Goal: Transaction & Acquisition: Purchase product/service

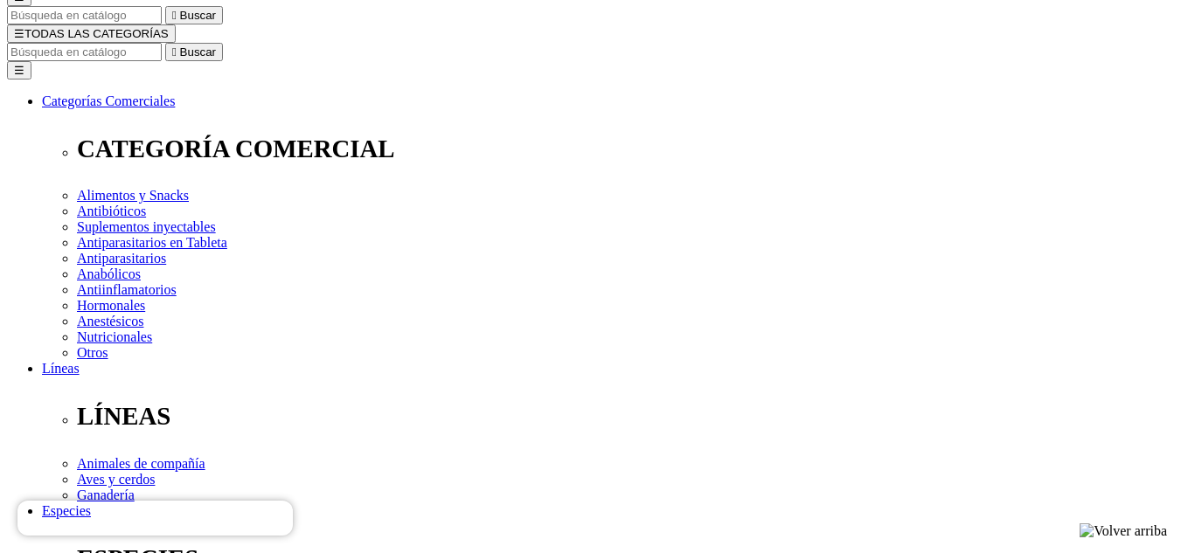
drag, startPoint x: 607, startPoint y: 273, endPoint x: 1064, endPoint y: 274, distance: 457.0
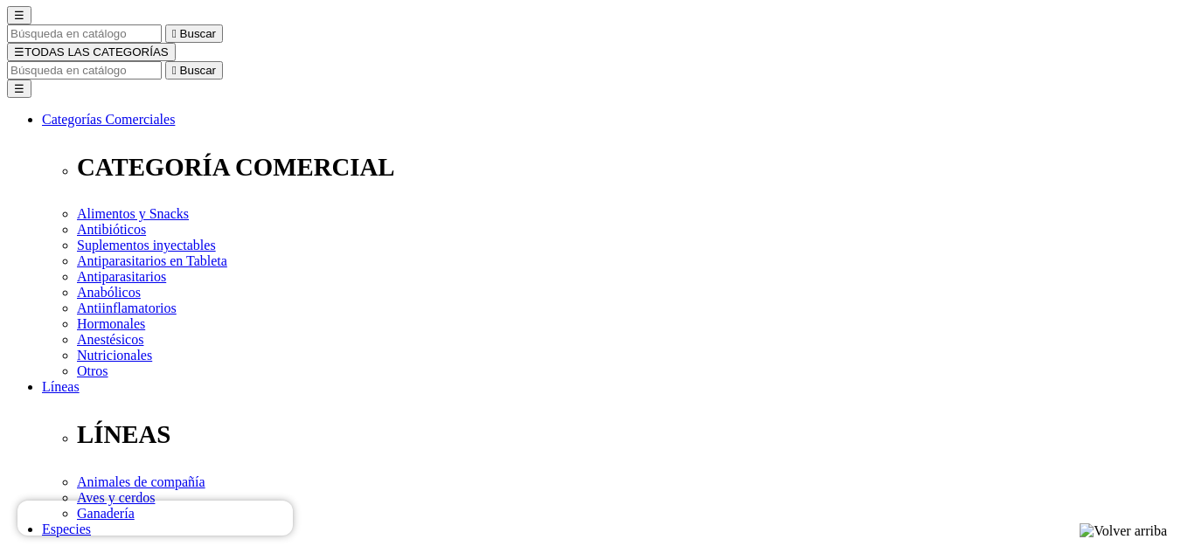
scroll to position [175, 0]
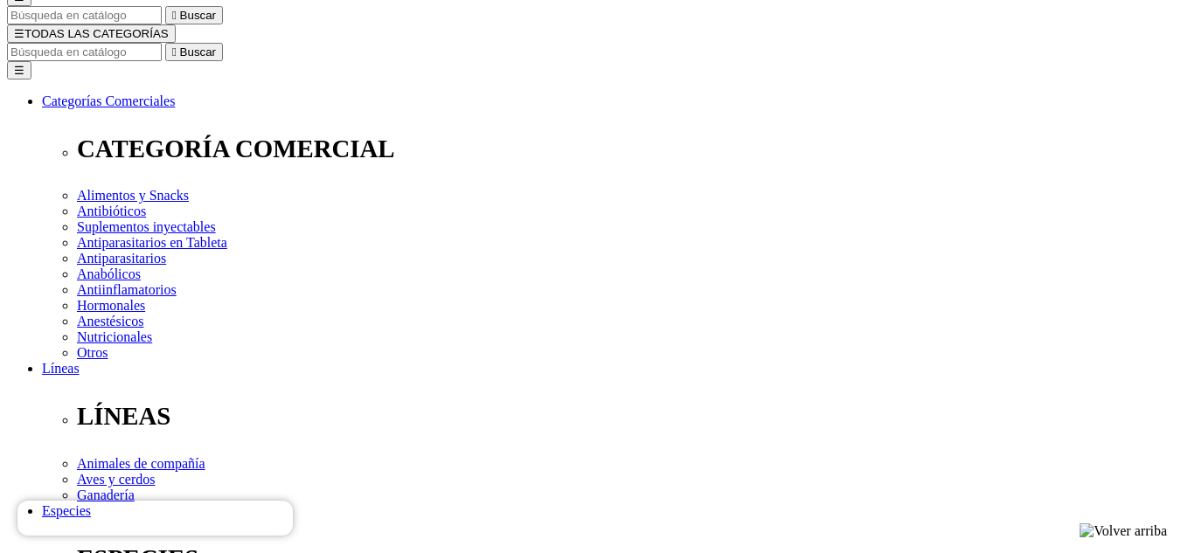
drag, startPoint x: 605, startPoint y: 181, endPoint x: 691, endPoint y: 195, distance: 87.6
drag, startPoint x: 601, startPoint y: 274, endPoint x: 972, endPoint y: 286, distance: 370.7
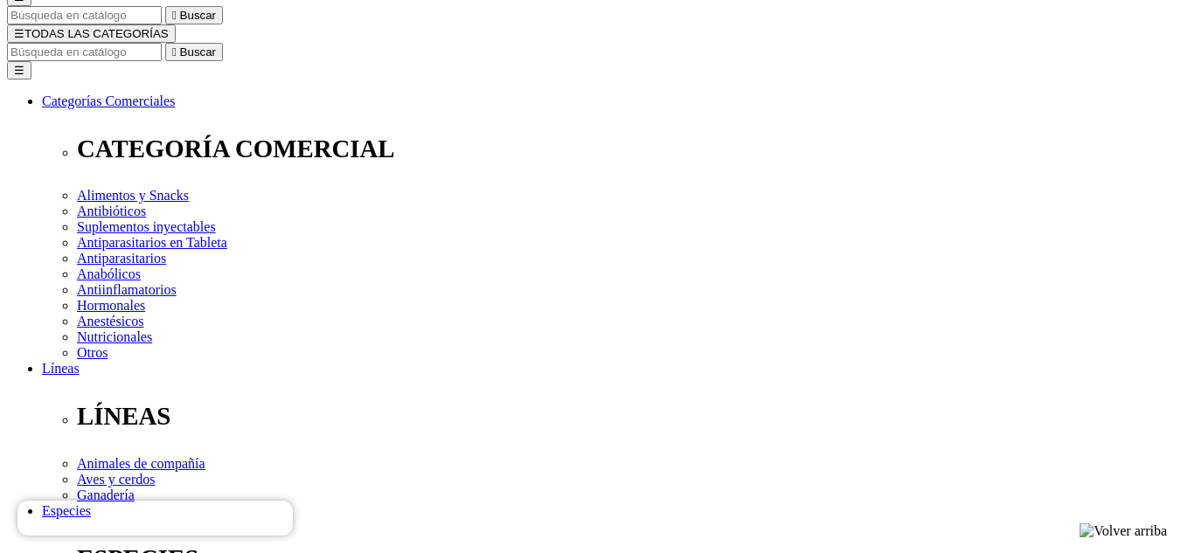
drag, startPoint x: 1009, startPoint y: 319, endPoint x: 603, endPoint y: 326, distance: 406.4
drag, startPoint x: 723, startPoint y: 319, endPoint x: 863, endPoint y: 325, distance: 140.0
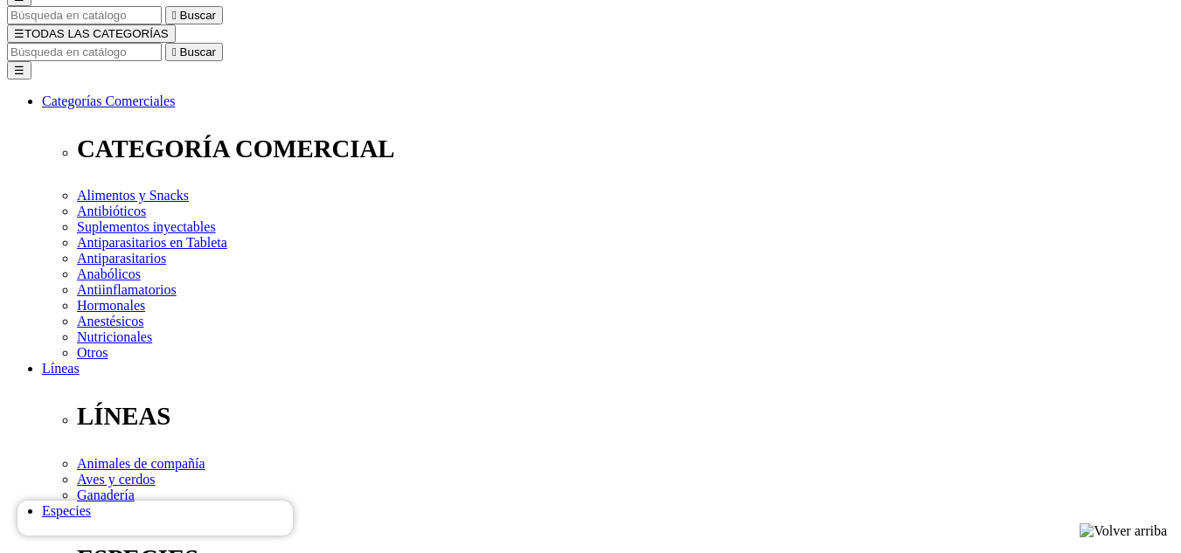
radio input "true"
select select "0"
drag, startPoint x: 864, startPoint y: 322, endPoint x: 881, endPoint y: 326, distance: 17.0
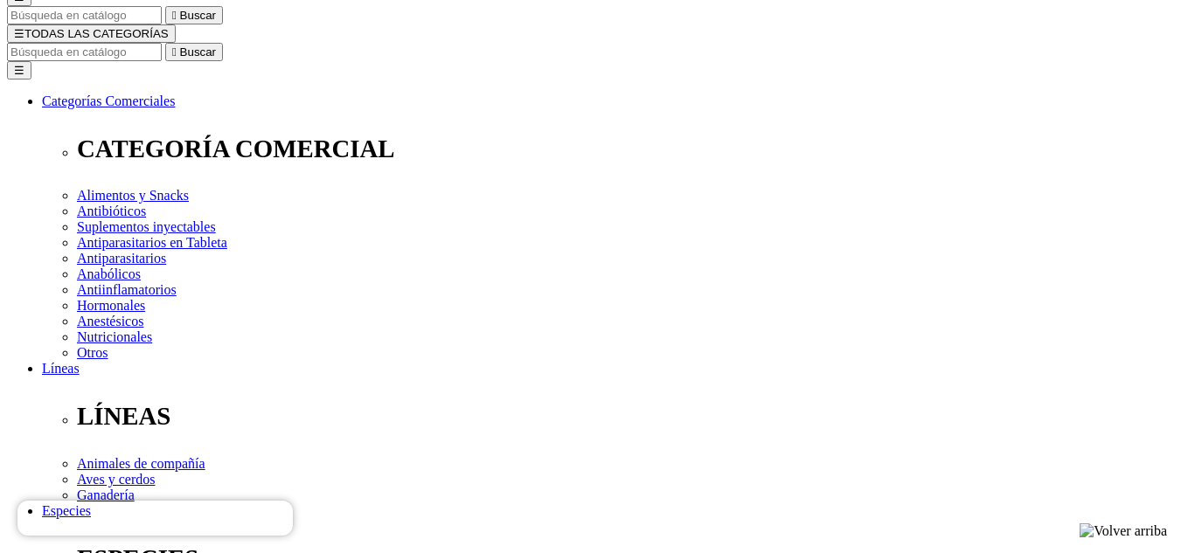
drag, startPoint x: 994, startPoint y: 319, endPoint x: 827, endPoint y: 332, distance: 168.3
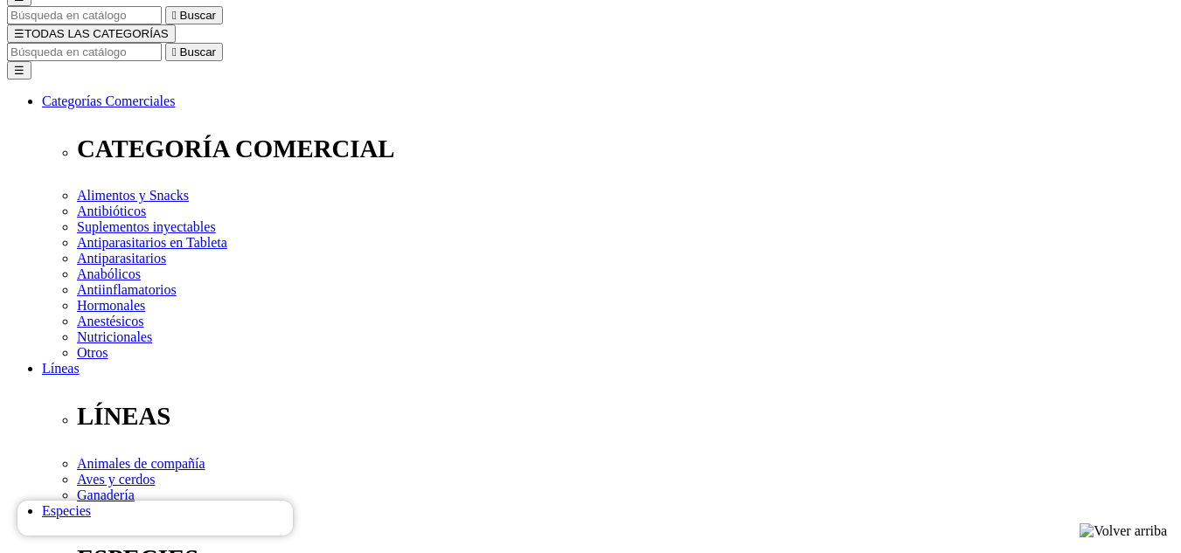
radio input "true"
select select "0"
drag, startPoint x: 985, startPoint y: 314, endPoint x: 921, endPoint y: 325, distance: 64.8
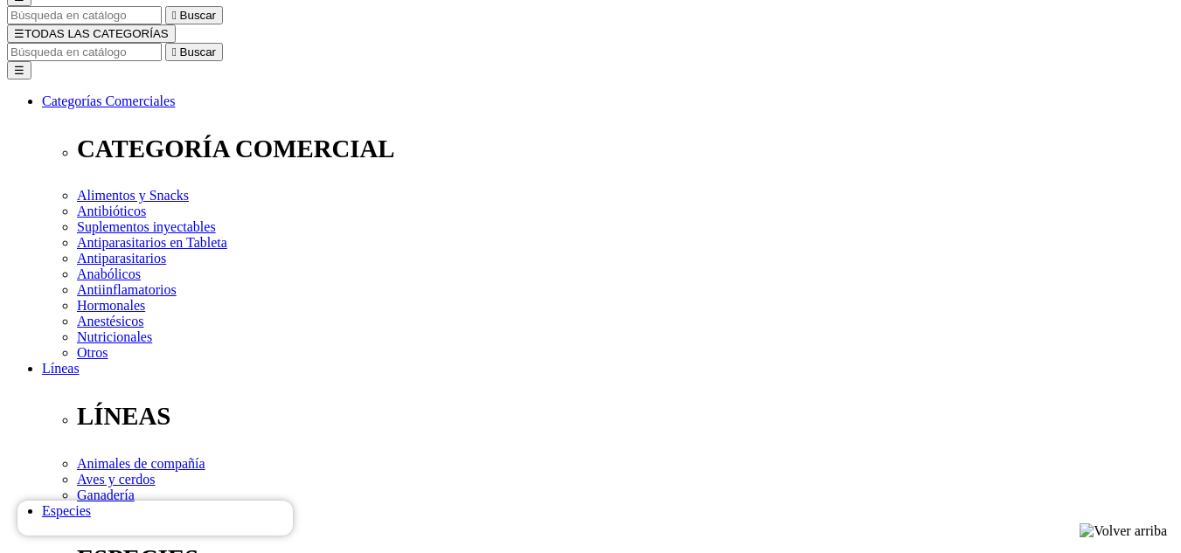
drag, startPoint x: 985, startPoint y: 325, endPoint x: 856, endPoint y: 328, distance: 128.5
drag, startPoint x: 991, startPoint y: 323, endPoint x: 700, endPoint y: 331, distance: 291.1
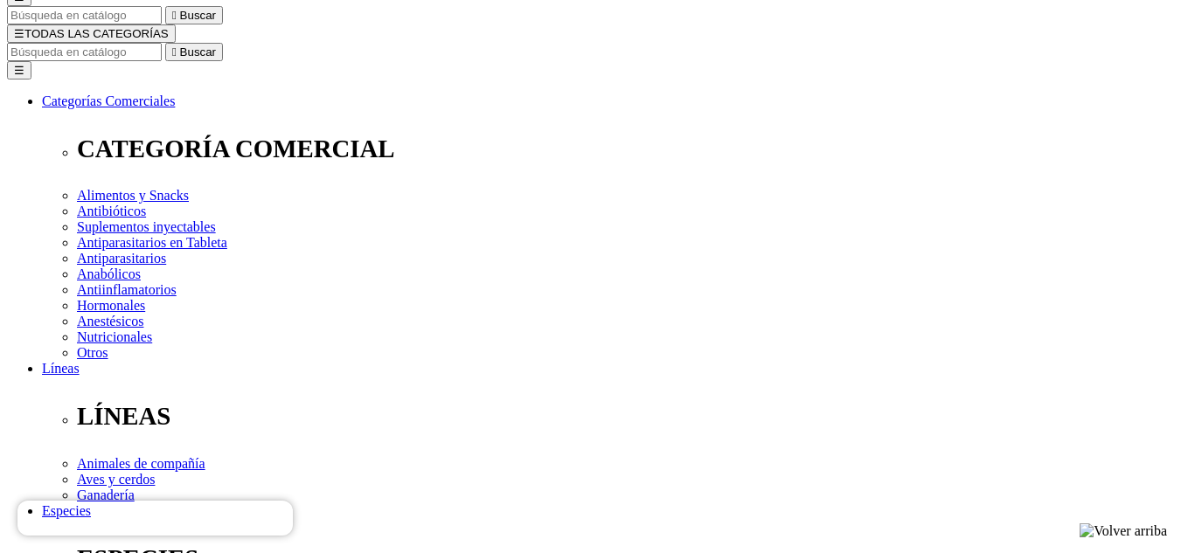
radio input "true"
select select "0"
